Goal: Information Seeking & Learning: Learn about a topic

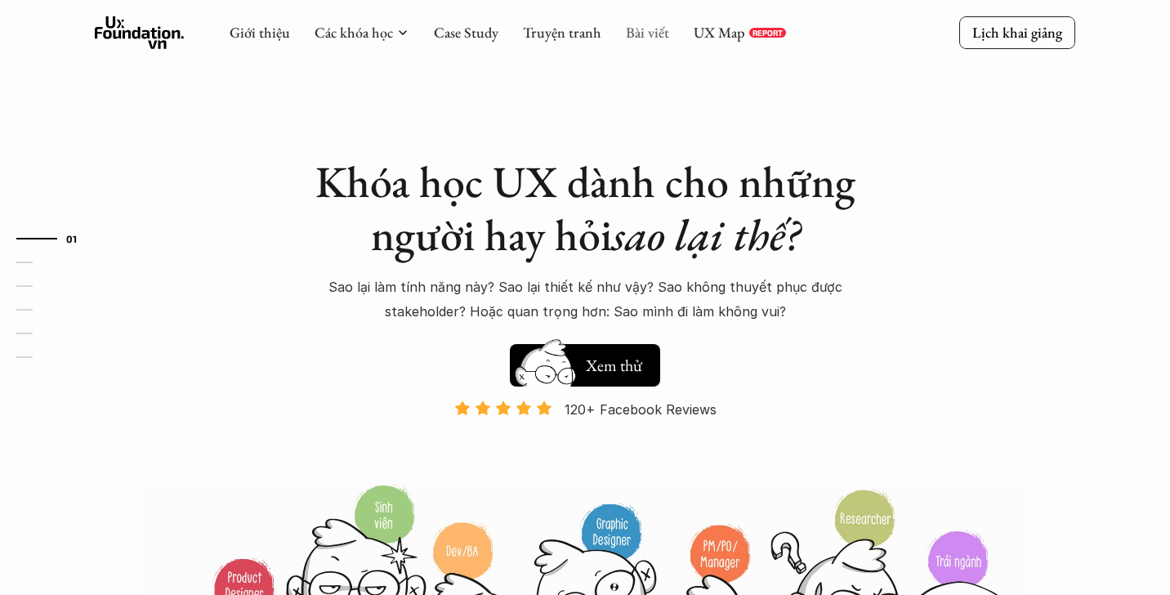
click at [646, 36] on link "Bài viết" at bounding box center [647, 32] width 43 height 19
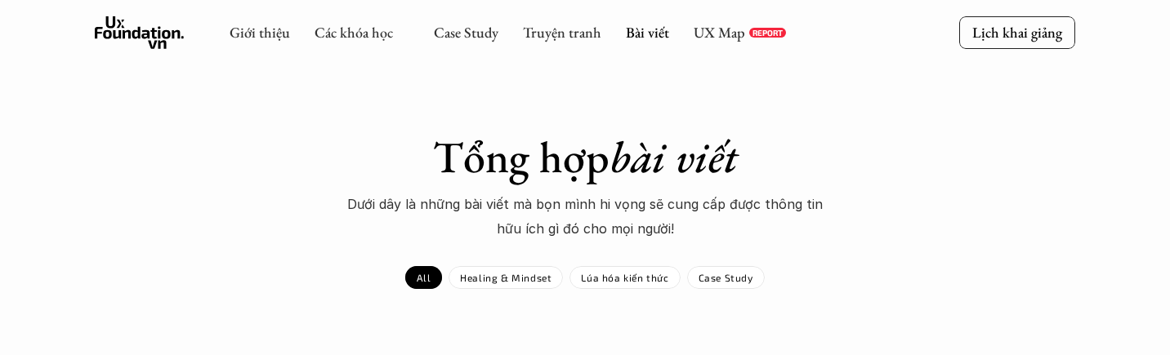
scroll to position [131, 0]
click at [823, 279] on div "All Healing & Mindset Lúa hóa kiến thức Case Study" at bounding box center [585, 277] width 1170 height 23
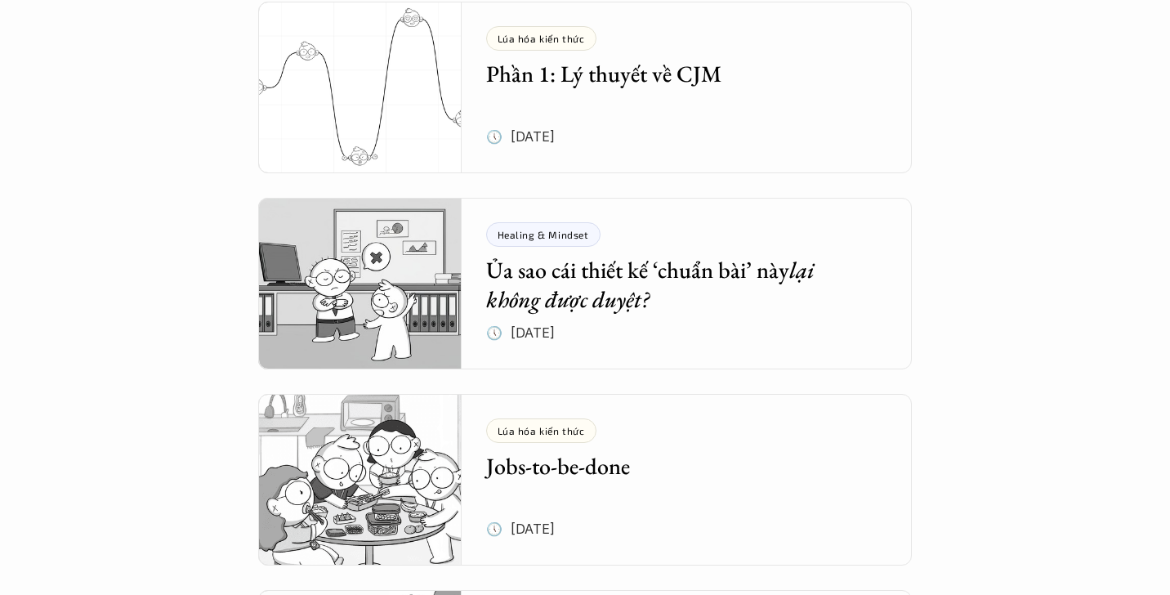
scroll to position [567, 0]
